Goal: Check status: Check status

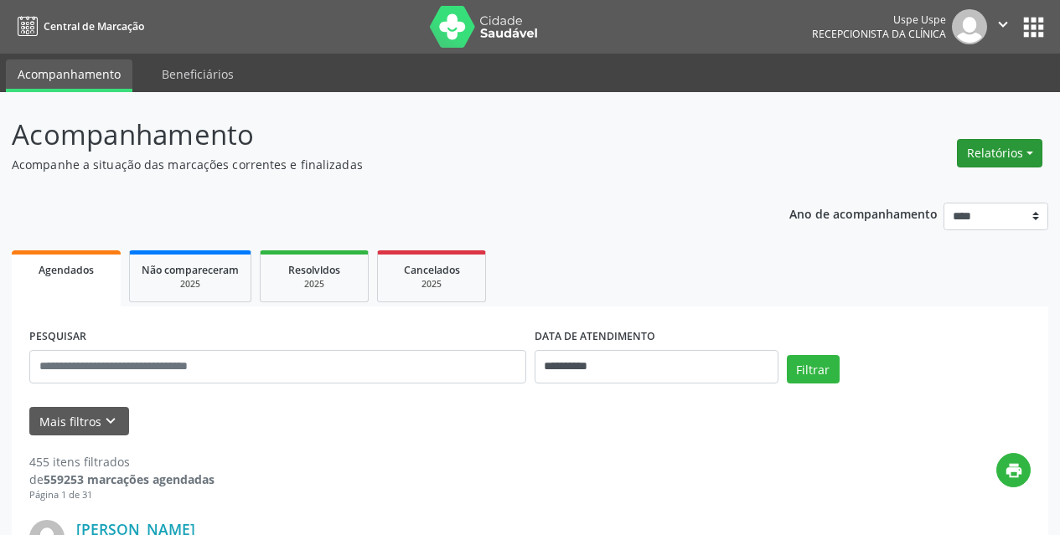
click at [1013, 158] on button "Relatórios" at bounding box center [999, 153] width 85 height 28
click at [923, 182] on link "Agendamentos" at bounding box center [953, 189] width 180 height 23
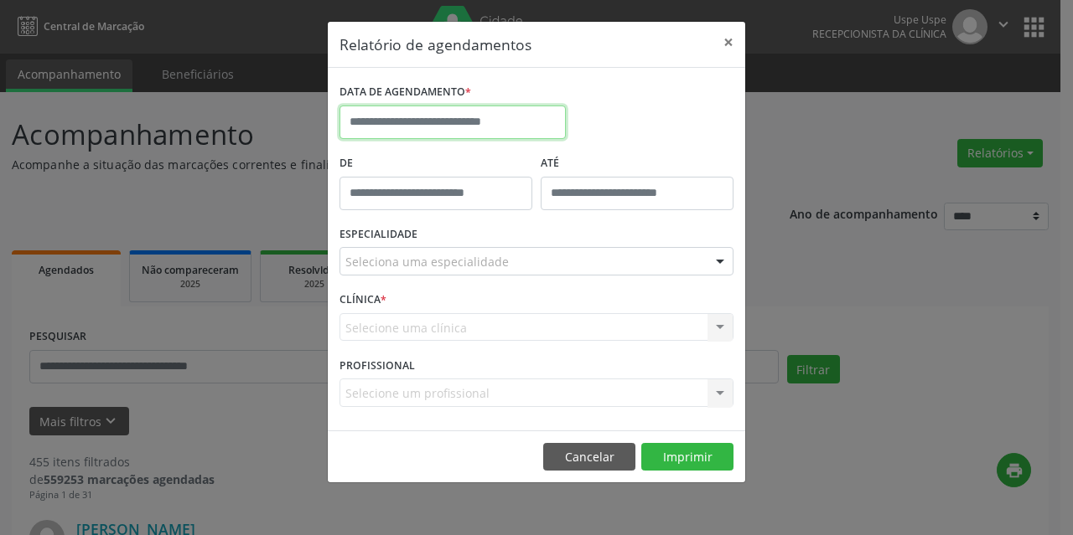
drag, startPoint x: 536, startPoint y: 114, endPoint x: 515, endPoint y: 140, distance: 33.4
click at [535, 116] on input "text" at bounding box center [452, 123] width 226 height 34
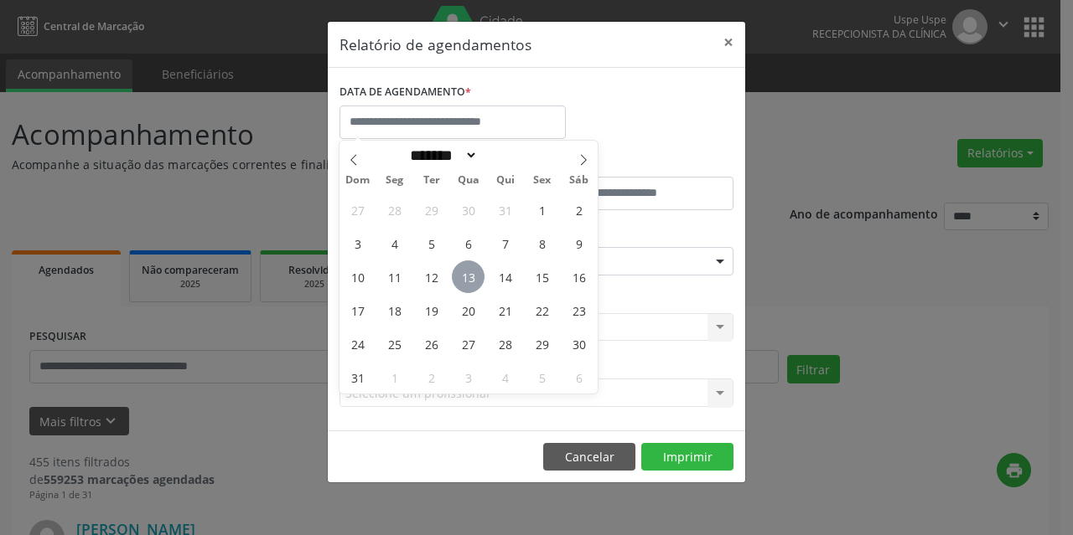
click at [468, 272] on span "13" at bounding box center [468, 277] width 33 height 33
type input "**********"
click at [468, 272] on span "13" at bounding box center [468, 277] width 33 height 33
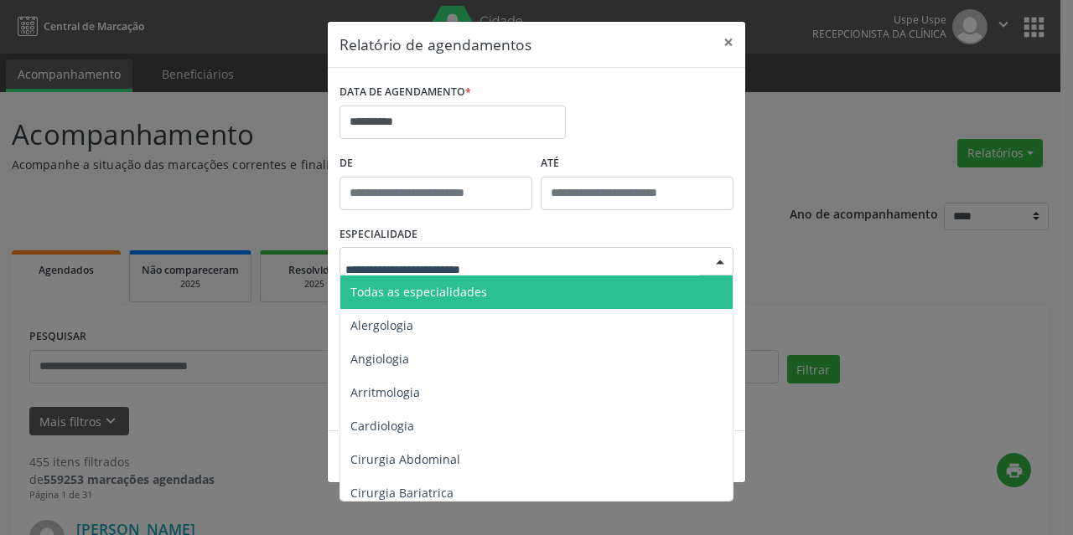
click at [460, 285] on span "Todas as especialidades" at bounding box center [418, 292] width 137 height 16
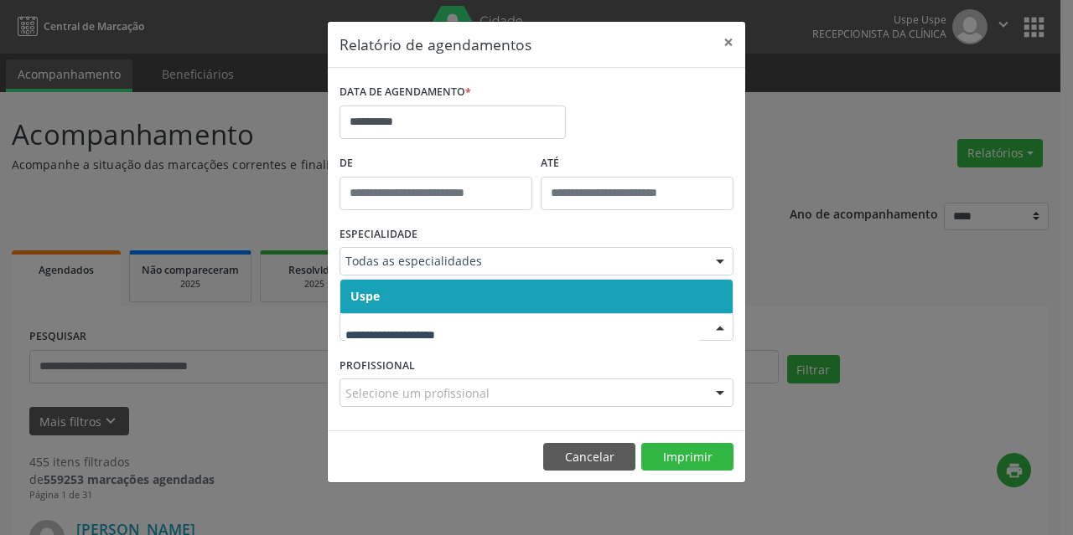
click at [451, 313] on div at bounding box center [536, 327] width 394 height 28
click at [443, 291] on span "Uspe" at bounding box center [536, 297] width 392 height 34
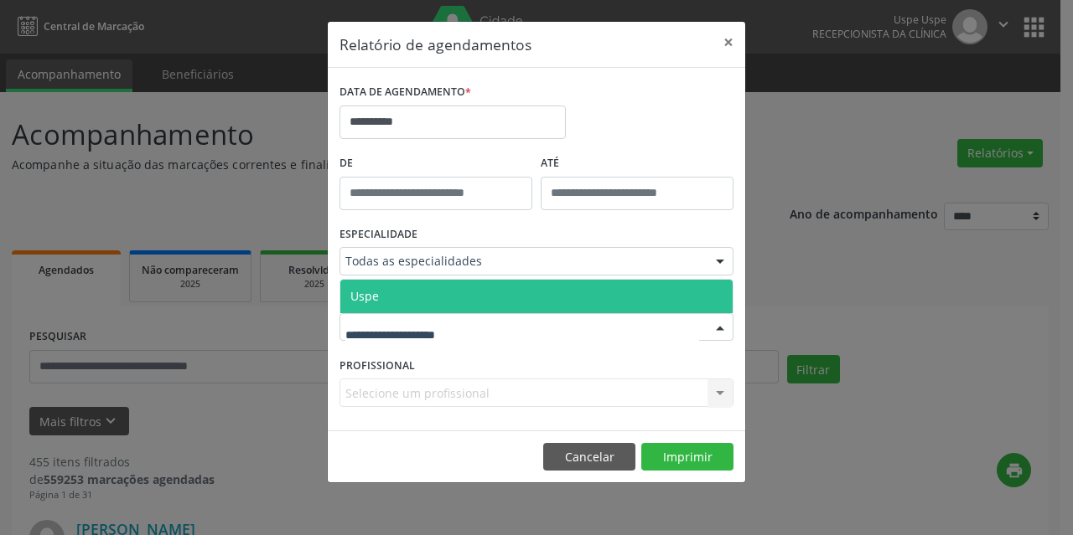
click at [432, 291] on span "Uspe" at bounding box center [536, 297] width 392 height 34
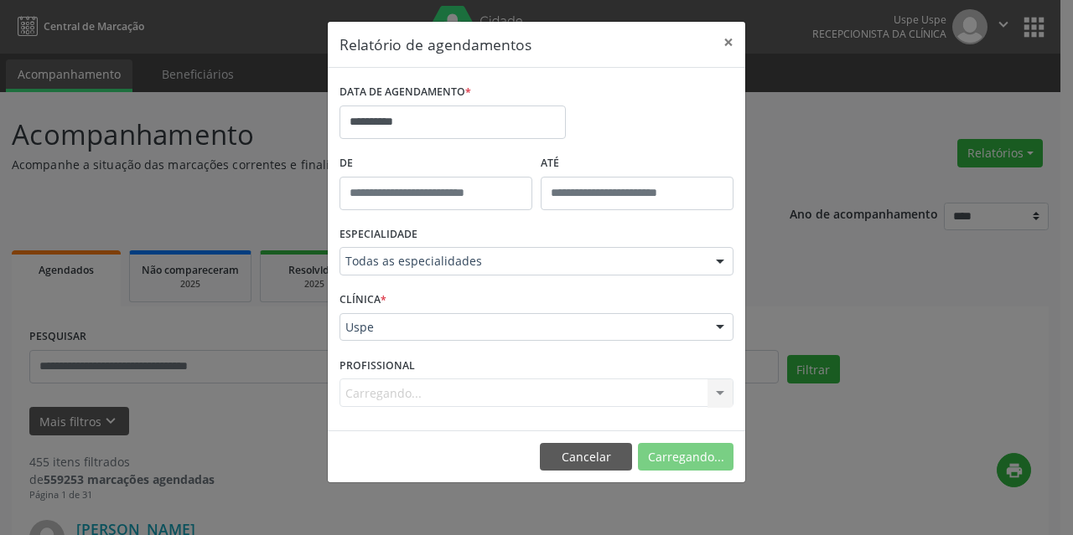
click at [409, 390] on div "Carregando... Nenhum resultado encontrado para: " " Não há nenhuma opção para s…" at bounding box center [536, 393] width 394 height 28
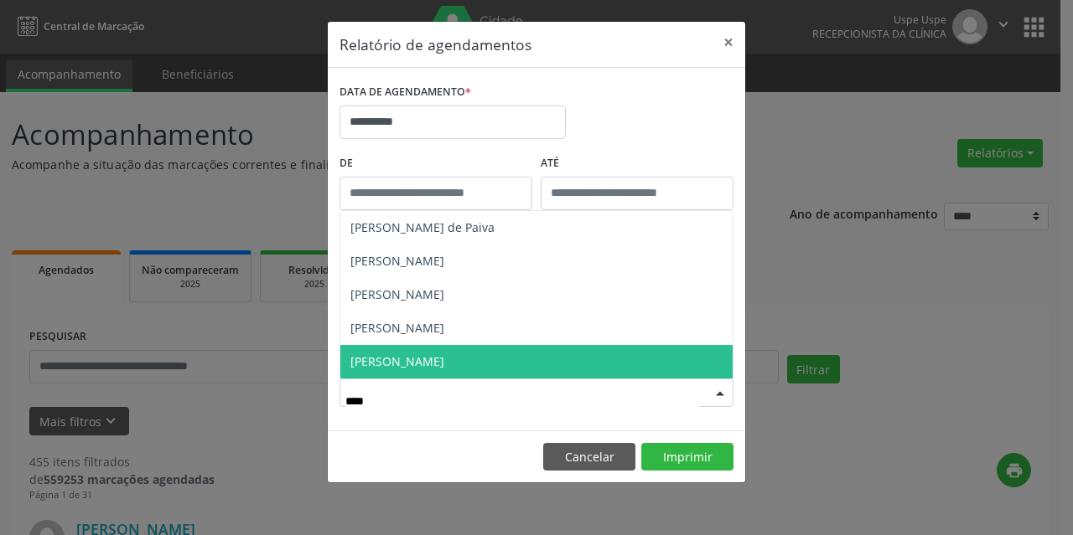
type input "*****"
click at [422, 363] on span "[PERSON_NAME]" at bounding box center [397, 362] width 94 height 16
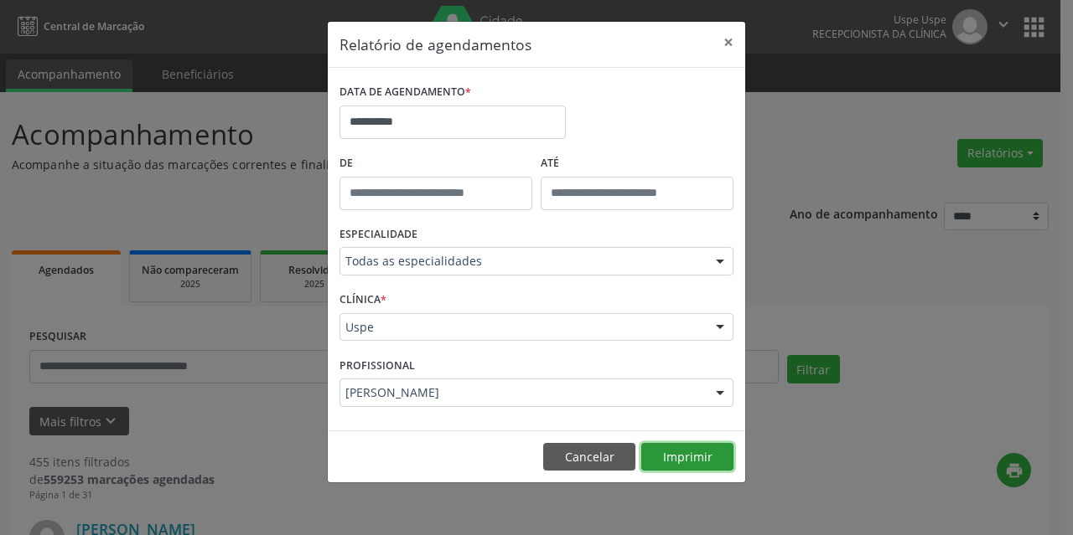
click at [679, 453] on button "Imprimir" at bounding box center [687, 457] width 92 height 28
